Goal: Check status: Check status

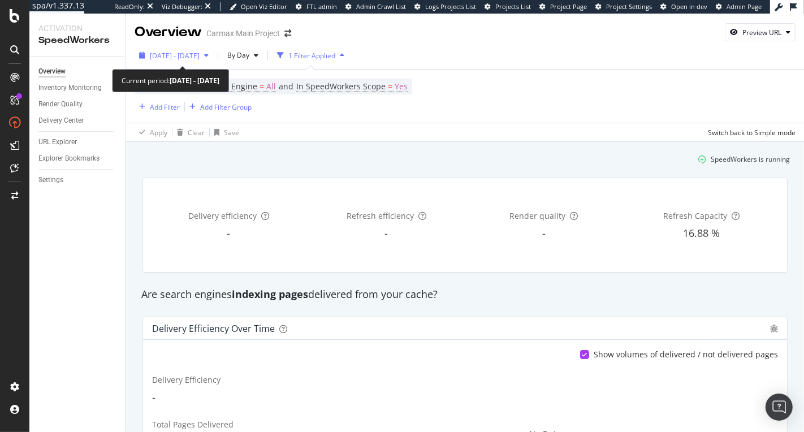
click at [193, 60] on div "[DATE] - [DATE]" at bounding box center [175, 56] width 50 height 10
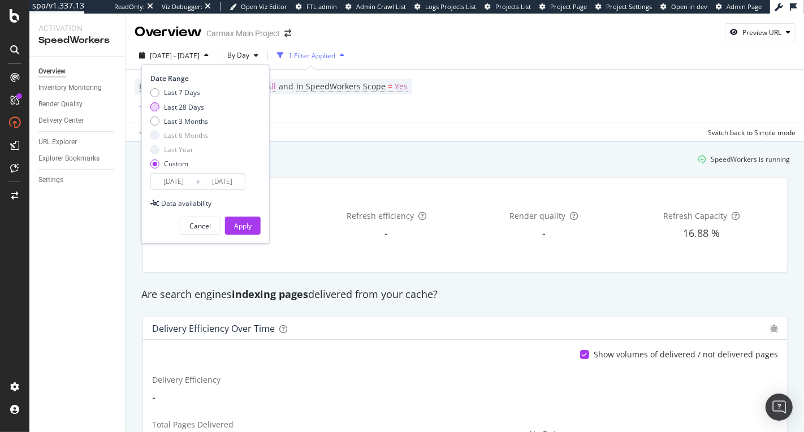
click at [189, 107] on div "Last 28 Days" at bounding box center [184, 107] width 40 height 10
type input "[DATE]"
click at [248, 223] on div "Apply" at bounding box center [243, 226] width 18 height 10
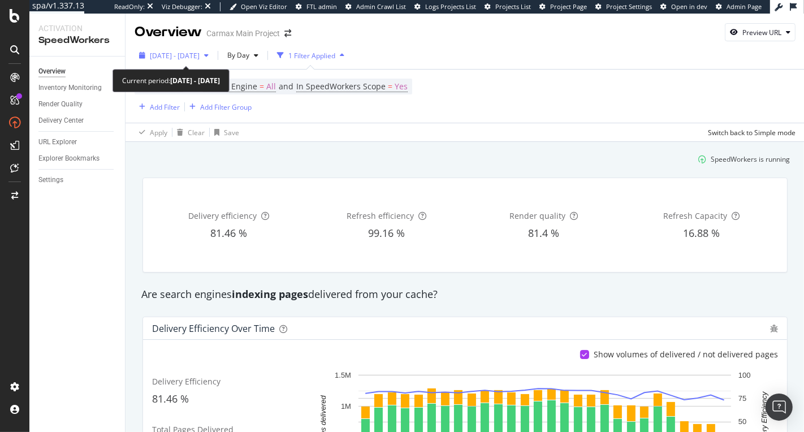
click at [213, 57] on div "button" at bounding box center [207, 55] width 14 height 7
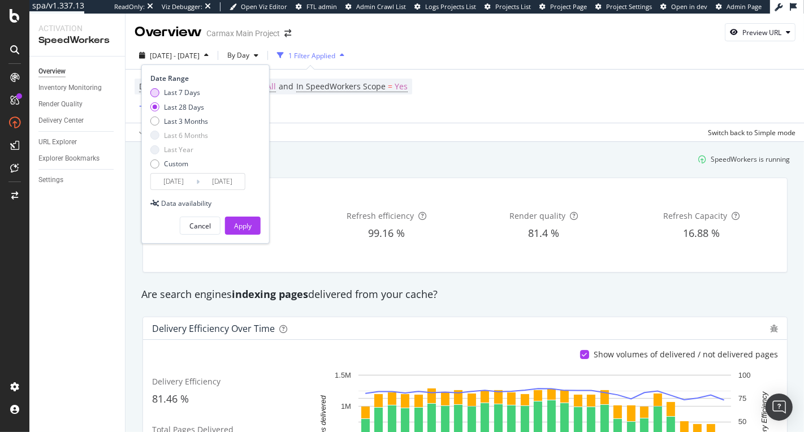
click at [198, 94] on div "Last 7 Days" at bounding box center [182, 93] width 36 height 10
type input "[DATE]"
click at [244, 221] on div "Apply" at bounding box center [243, 226] width 18 height 10
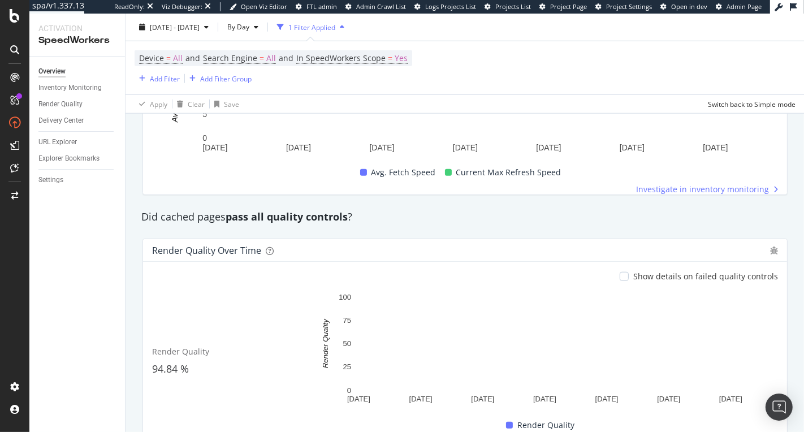
scroll to position [847, 0]
